Goal: Use online tool/utility: Utilize a website feature to perform a specific function

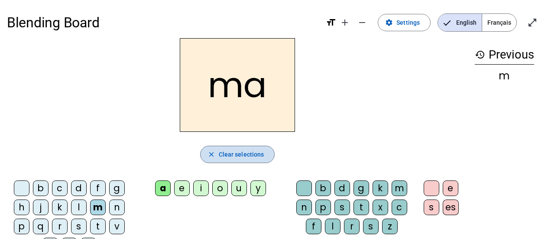
click at [242, 153] on span "Clear selections" at bounding box center [241, 154] width 45 height 10
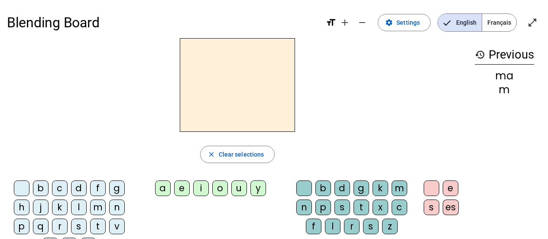
click at [80, 204] on div "l" at bounding box center [79, 207] width 16 height 16
click at [180, 186] on div "e" at bounding box center [182, 188] width 16 height 16
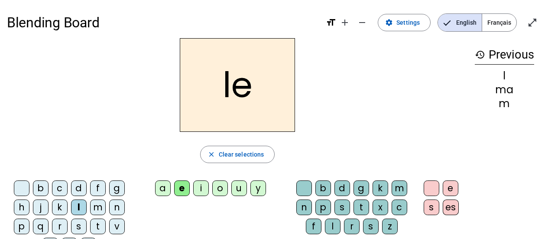
click at [164, 186] on div "a" at bounding box center [163, 188] width 16 height 16
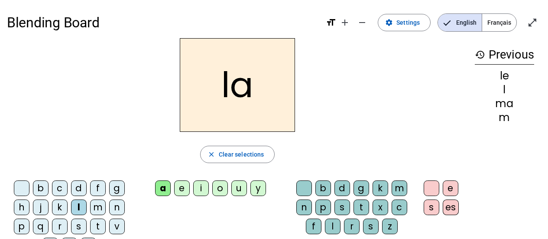
click at [183, 186] on div "e" at bounding box center [182, 188] width 16 height 16
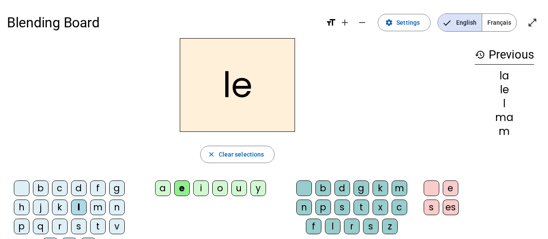
click at [78, 183] on div "d" at bounding box center [79, 188] width 16 height 16
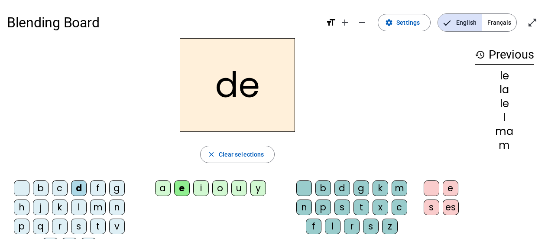
click at [240, 186] on div "u" at bounding box center [239, 188] width 16 height 16
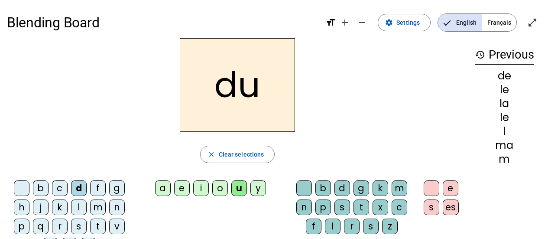
click at [97, 225] on div "t" at bounding box center [98, 226] width 16 height 16
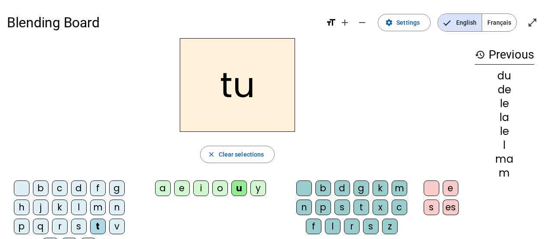
click at [162, 188] on div "a" at bounding box center [163, 188] width 16 height 16
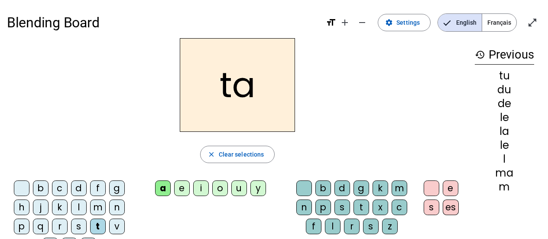
click at [182, 188] on div "e" at bounding box center [182, 188] width 16 height 16
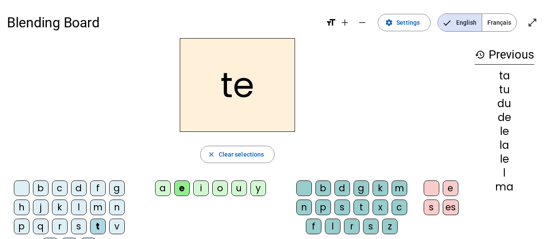
click at [99, 205] on div "m" at bounding box center [98, 207] width 16 height 16
